Goal: Use online tool/utility: Utilize a website feature to perform a specific function

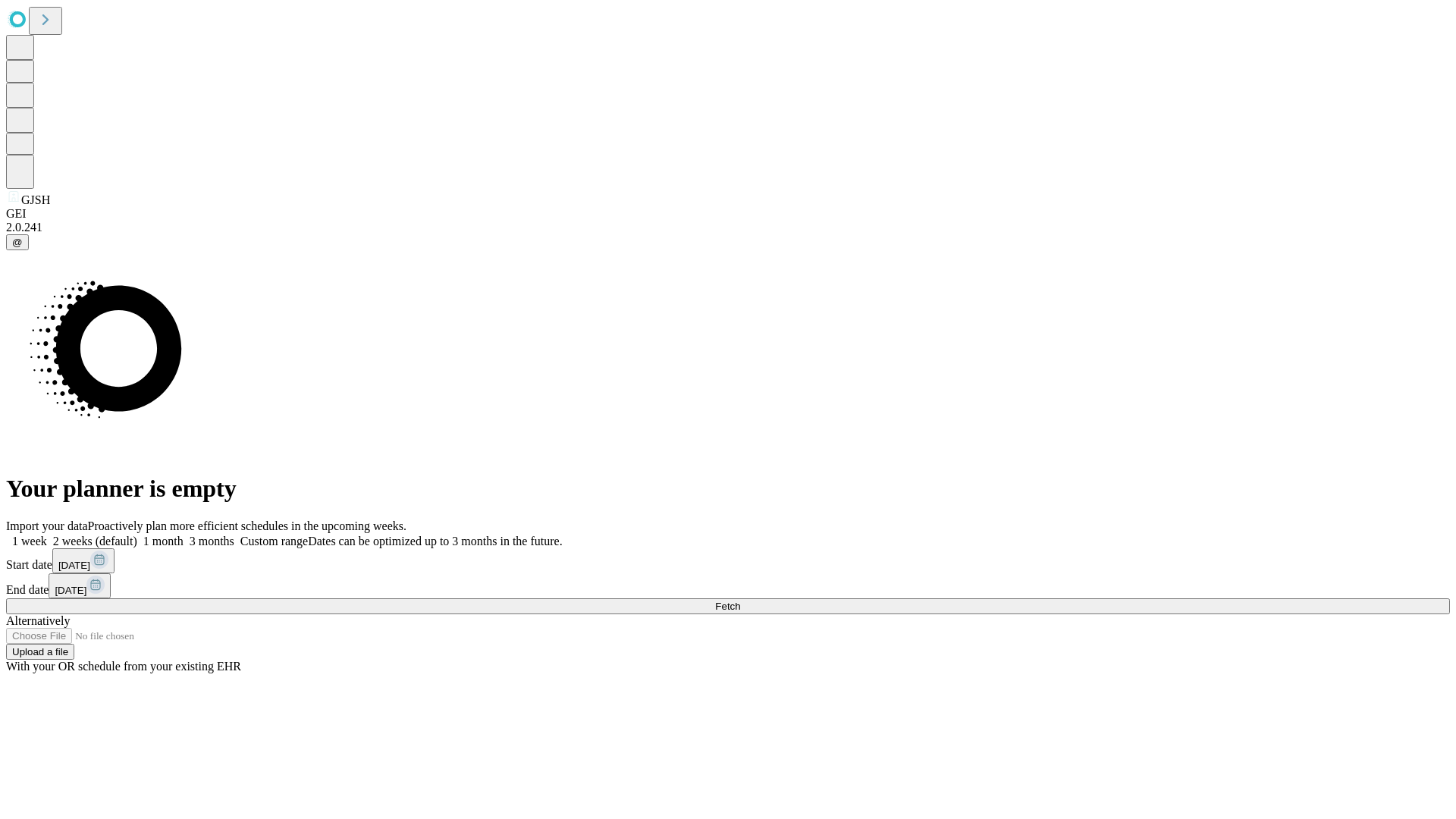
click at [740, 601] on span "Fetch" at bounding box center [727, 606] width 25 height 11
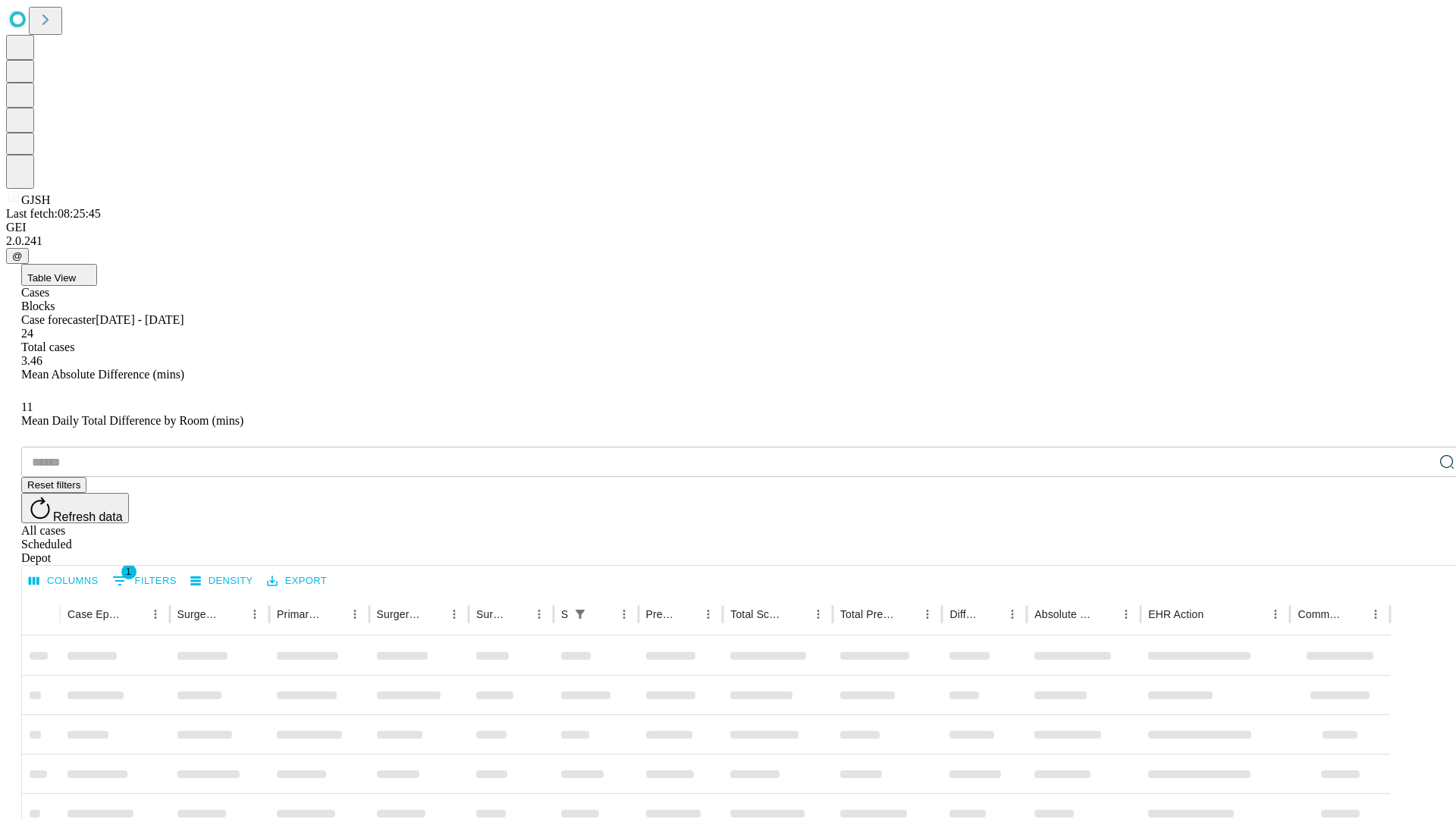
click at [76, 272] on span "Table View" at bounding box center [52, 277] width 49 height 11
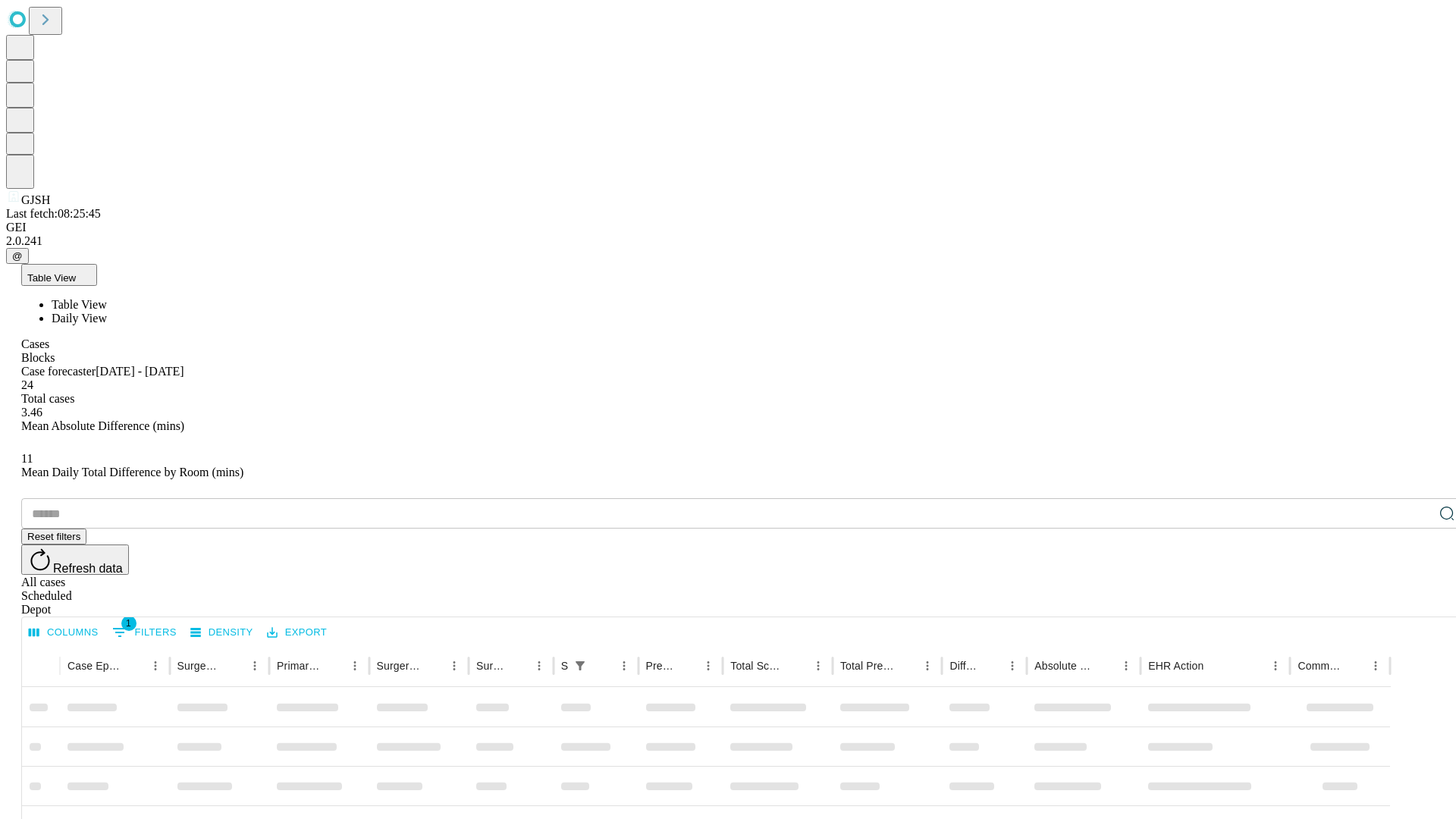
click at [107, 312] on span "Daily View" at bounding box center [79, 319] width 55 height 13
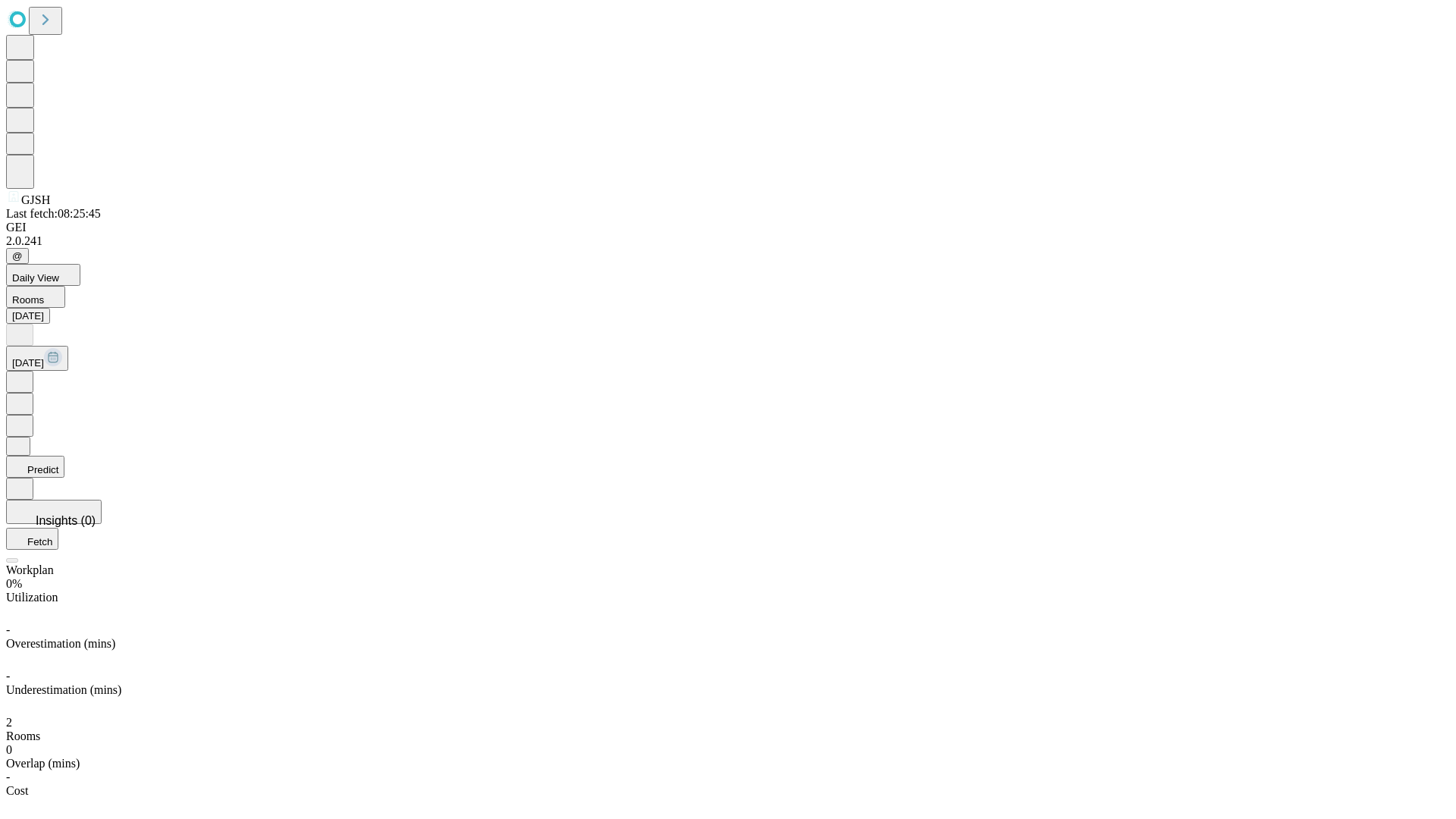
click at [65, 455] on button "Predict" at bounding box center [35, 466] width 58 height 22
